Goal: Task Accomplishment & Management: Manage account settings

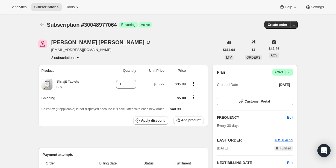
click at [75, 57] on button "2 subscriptions" at bounding box center [66, 57] width 30 height 5
click at [75, 75] on span "36874518696" at bounding box center [65, 77] width 38 height 5
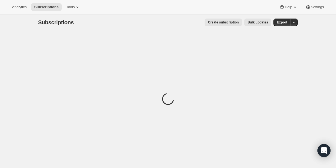
scroll to position [8, 0]
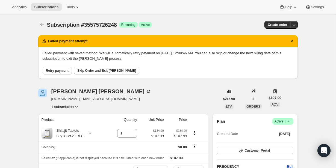
click at [91, 73] on span "Skip Order and Exit Dunning" at bounding box center [106, 71] width 59 height 4
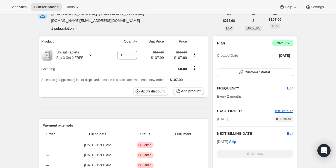
scroll to position [130, 0]
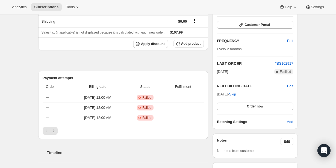
scroll to position [74, 0]
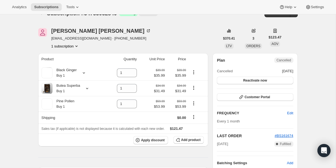
scroll to position [3, 0]
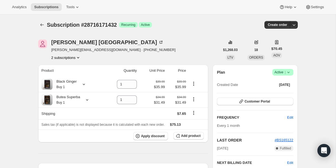
scroll to position [10, 0]
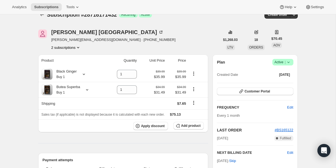
click at [69, 45] on button "2 subscriptions" at bounding box center [66, 47] width 30 height 5
click at [71, 64] on button "30080827560" at bounding box center [66, 67] width 41 height 9
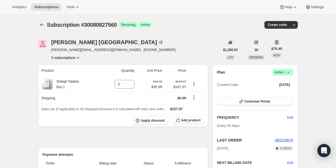
click at [151, 56] on div "Yury Portugal yury.portugal@gmail.com · +19739199037 2 subscriptions" at bounding box center [129, 50] width 182 height 21
click at [195, 83] on icon "Product actions" at bounding box center [193, 83] width 5 height 5
click at [194, 93] on span "Swap variant" at bounding box center [194, 94] width 20 height 4
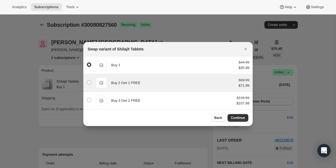
click at [124, 80] on div "Buy 2 Get 1 FREE Buy 2 Get 1 FREE $89.99 $71.99" at bounding box center [168, 83] width 163 height 11
radio input "false"
radio input "true"
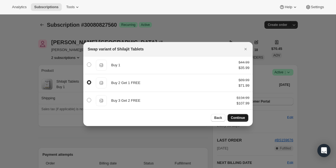
click at [232, 119] on span "Continue" at bounding box center [238, 118] width 14 height 4
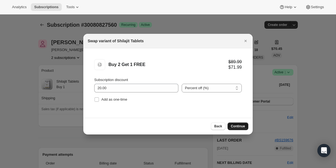
click at [240, 124] on button "Continue" at bounding box center [238, 127] width 21 height 8
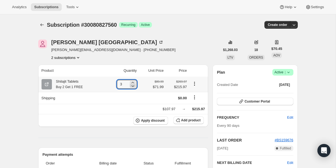
click at [131, 85] on icon at bounding box center [132, 85] width 5 height 5
type input "1"
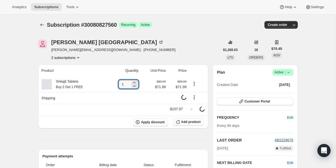
click at [181, 40] on div "Yury Portugal yury.portugal@gmail.com · +19739199037 2 subscriptions" at bounding box center [129, 50] width 182 height 21
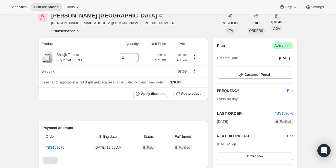
scroll to position [64, 0]
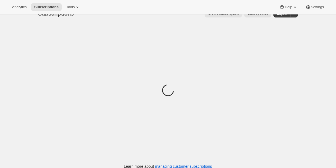
scroll to position [11, 0]
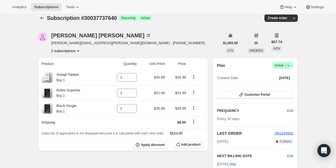
scroll to position [9, 0]
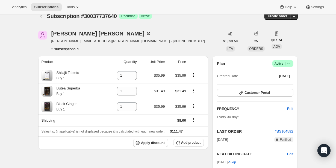
click at [73, 51] on button "2 subscriptions" at bounding box center [66, 48] width 30 height 5
click at [75, 57] on span "28940173480" at bounding box center [65, 59] width 38 height 5
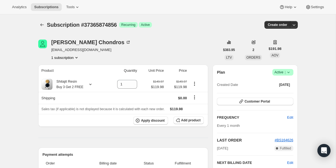
click at [290, 72] on icon at bounding box center [288, 72] width 5 height 5
click at [285, 94] on span "Cancel subscription" at bounding box center [281, 92] width 31 height 4
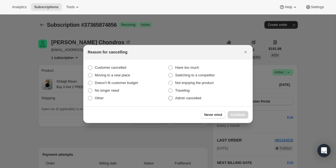
click at [201, 102] on label "Admin cancelled" at bounding box center [208, 99] width 80 height 8
click at [169, 96] on input "Admin cancelled" at bounding box center [168, 96] width 0 height 0
radio input "true"
click at [239, 116] on span "Continue" at bounding box center [238, 115] width 14 height 4
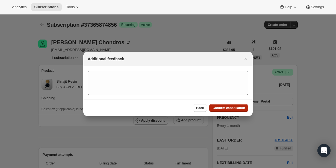
click at [237, 109] on span "Confirm cancellation" at bounding box center [229, 108] width 33 height 4
